Goal: Navigation & Orientation: Find specific page/section

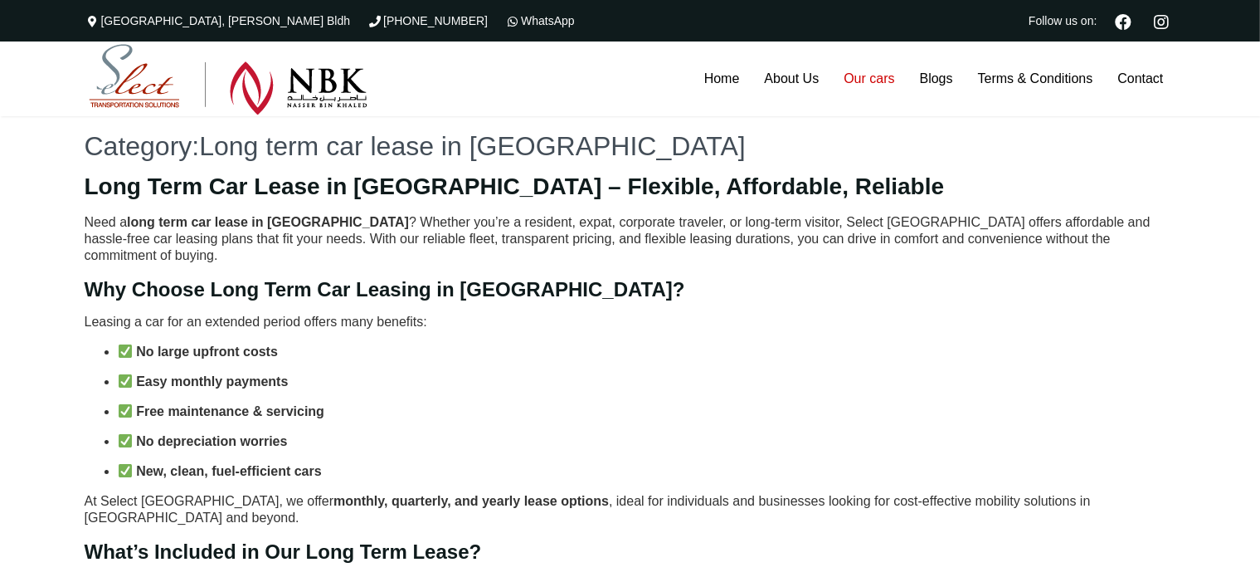
click at [874, 92] on link "Our cars" at bounding box center [869, 78] width 76 height 75
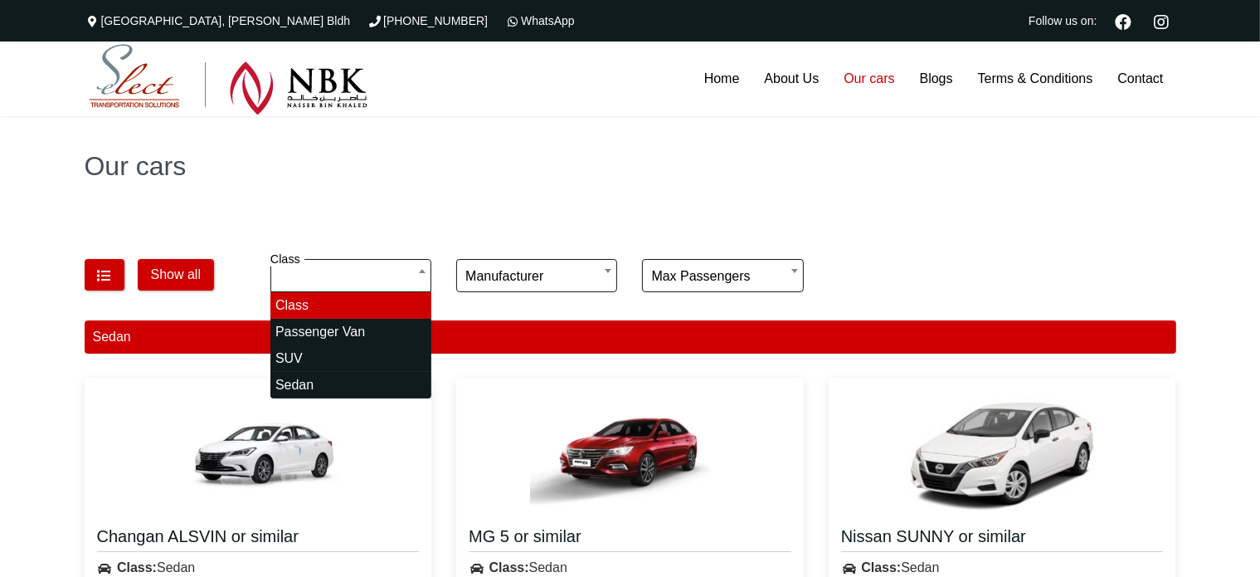
click at [440, 184] on div "Our cars" at bounding box center [630, 166] width 1260 height 100
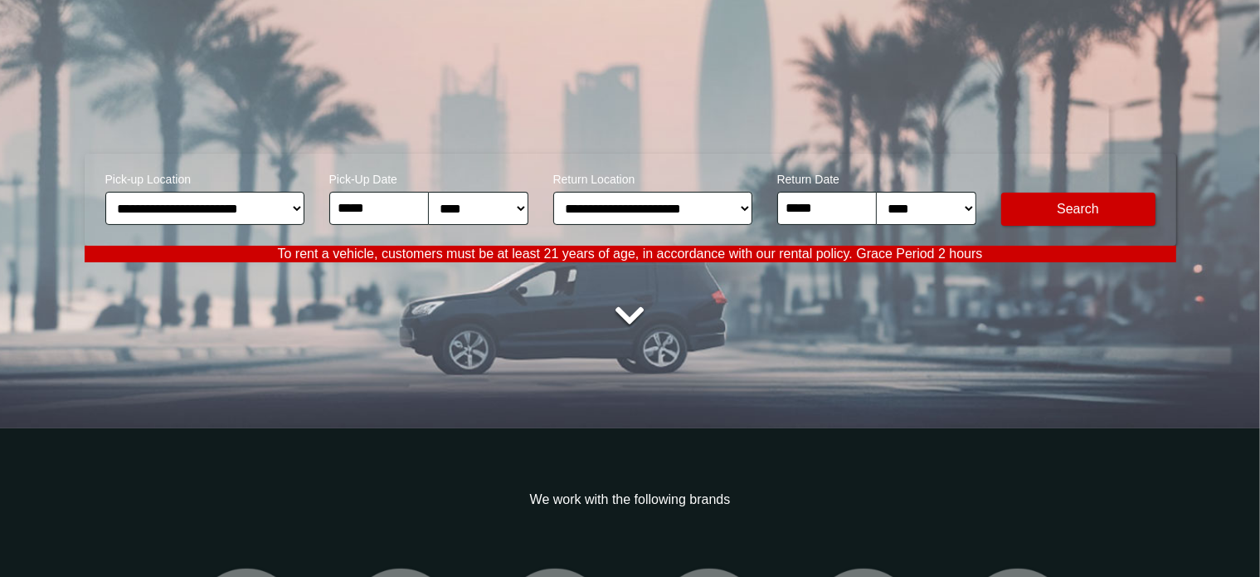
scroll to position [212, 0]
